Goal: Register for event/course

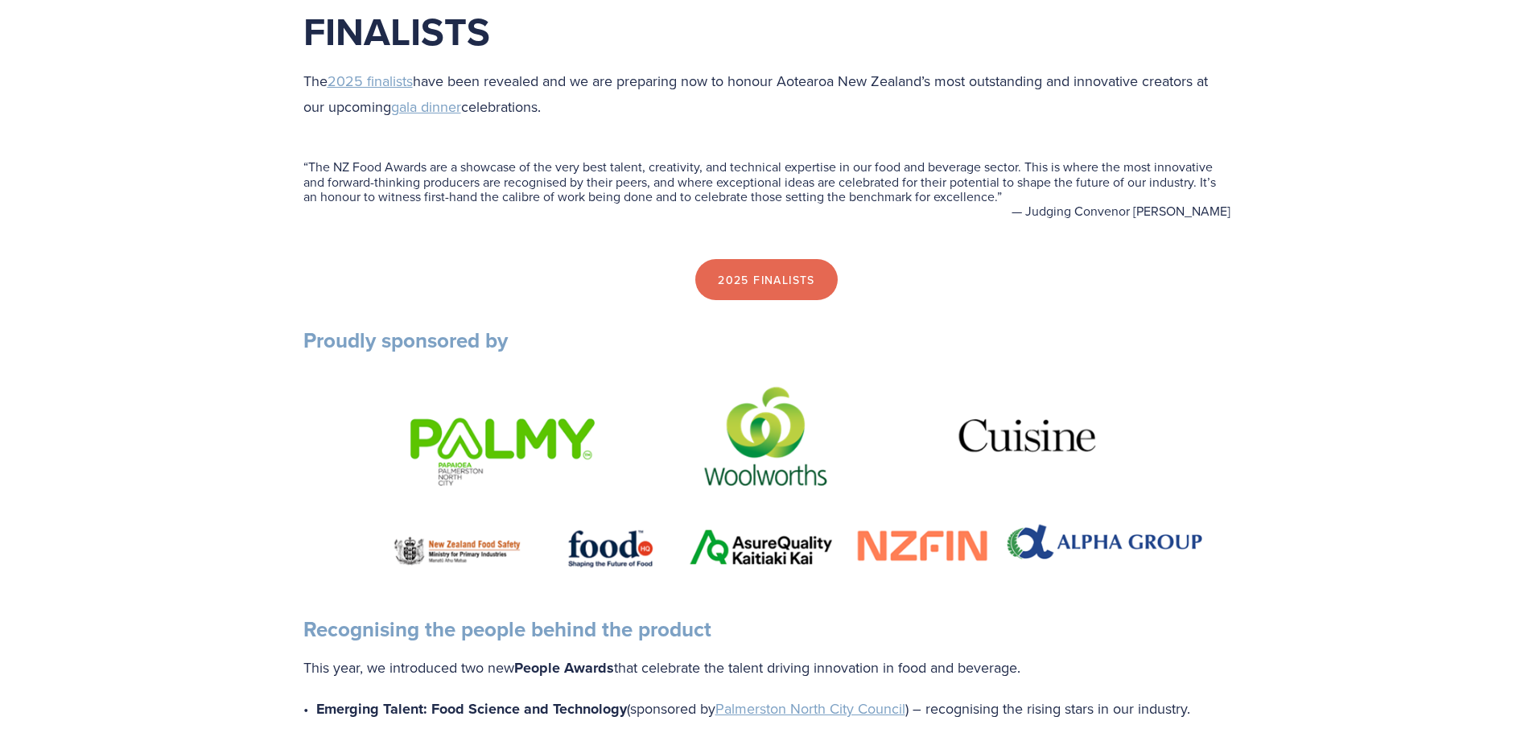
scroll to position [322, 0]
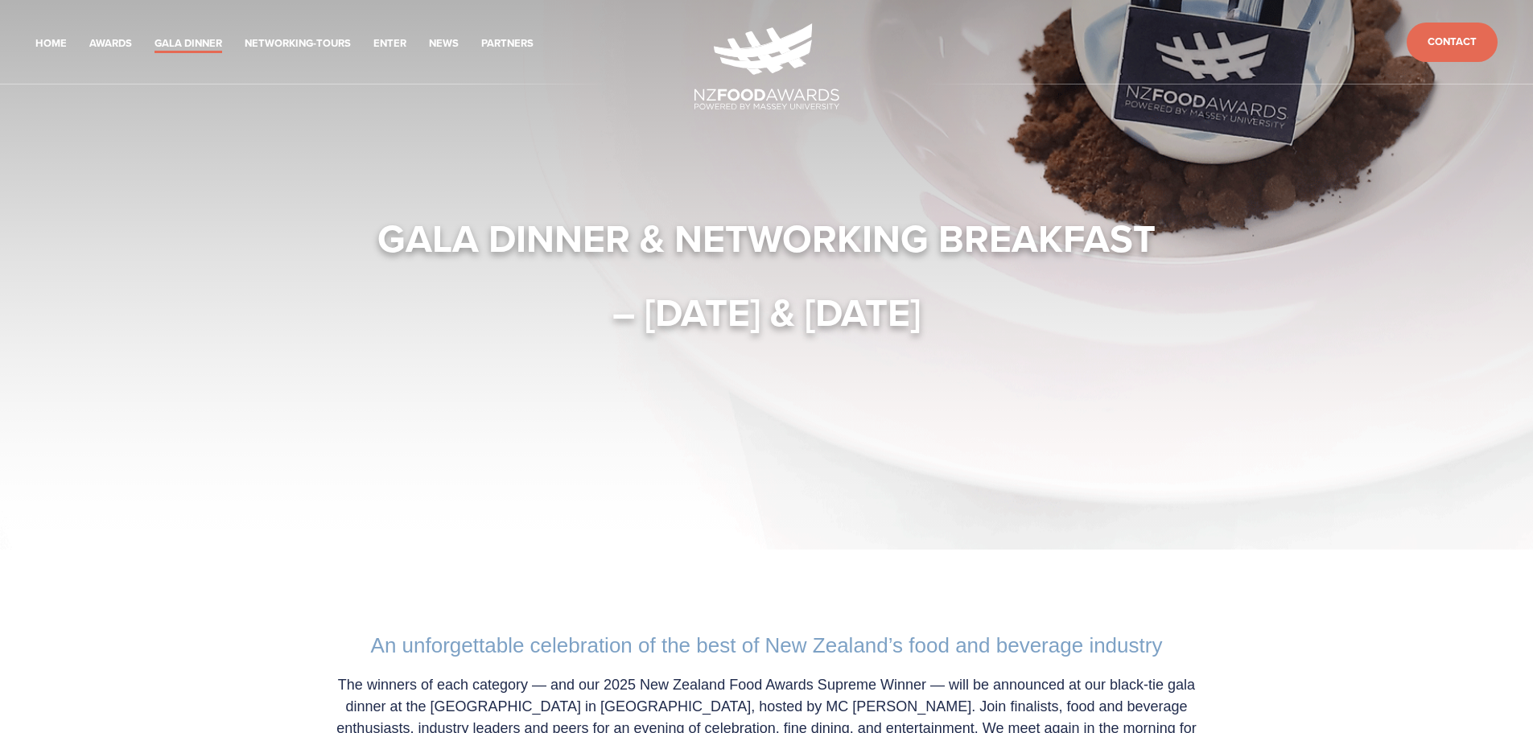
scroll to position [483, 0]
